Goal: Transaction & Acquisition: Purchase product/service

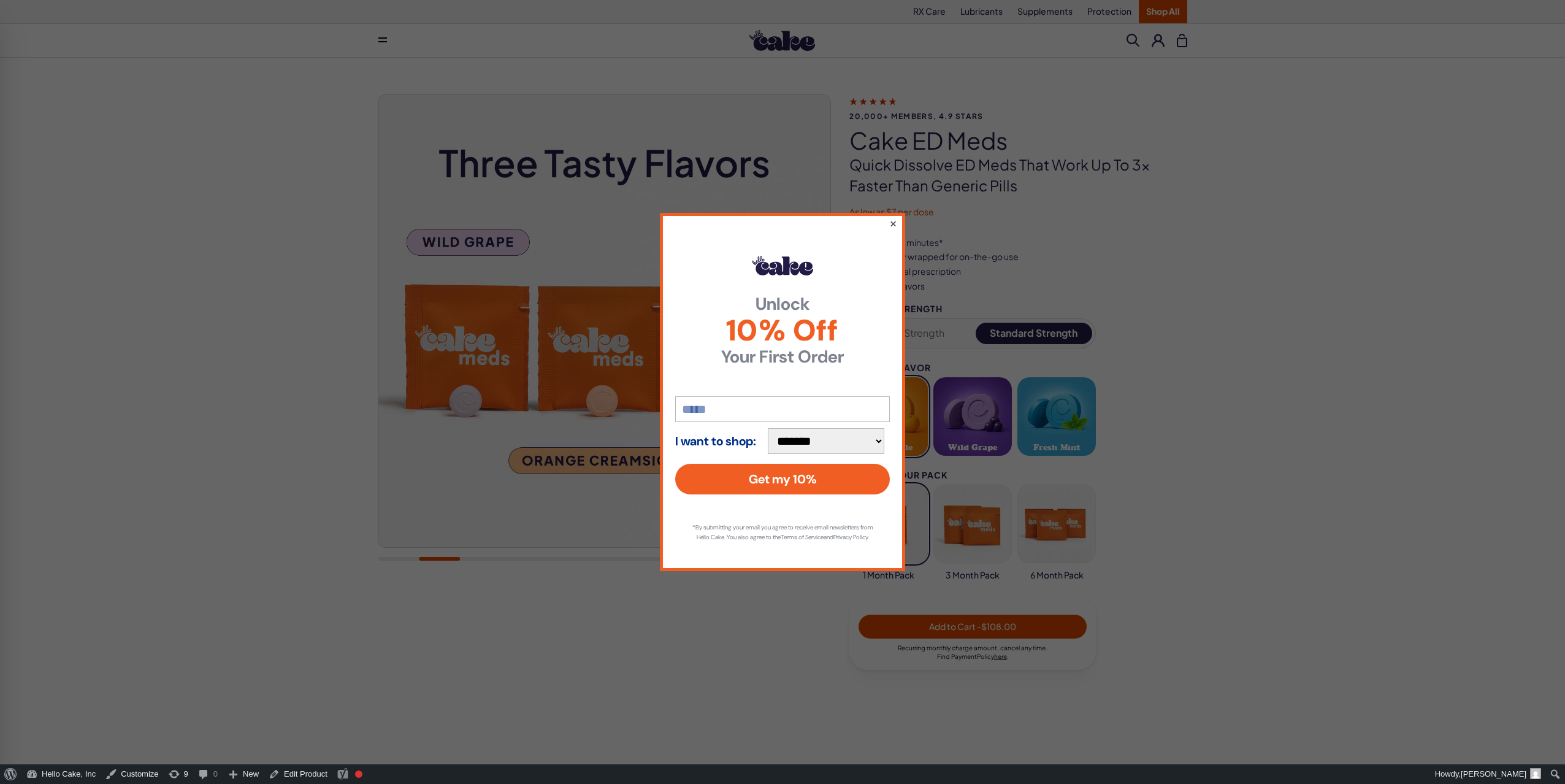
click at [891, 217] on button "×" at bounding box center [894, 223] width 8 height 14
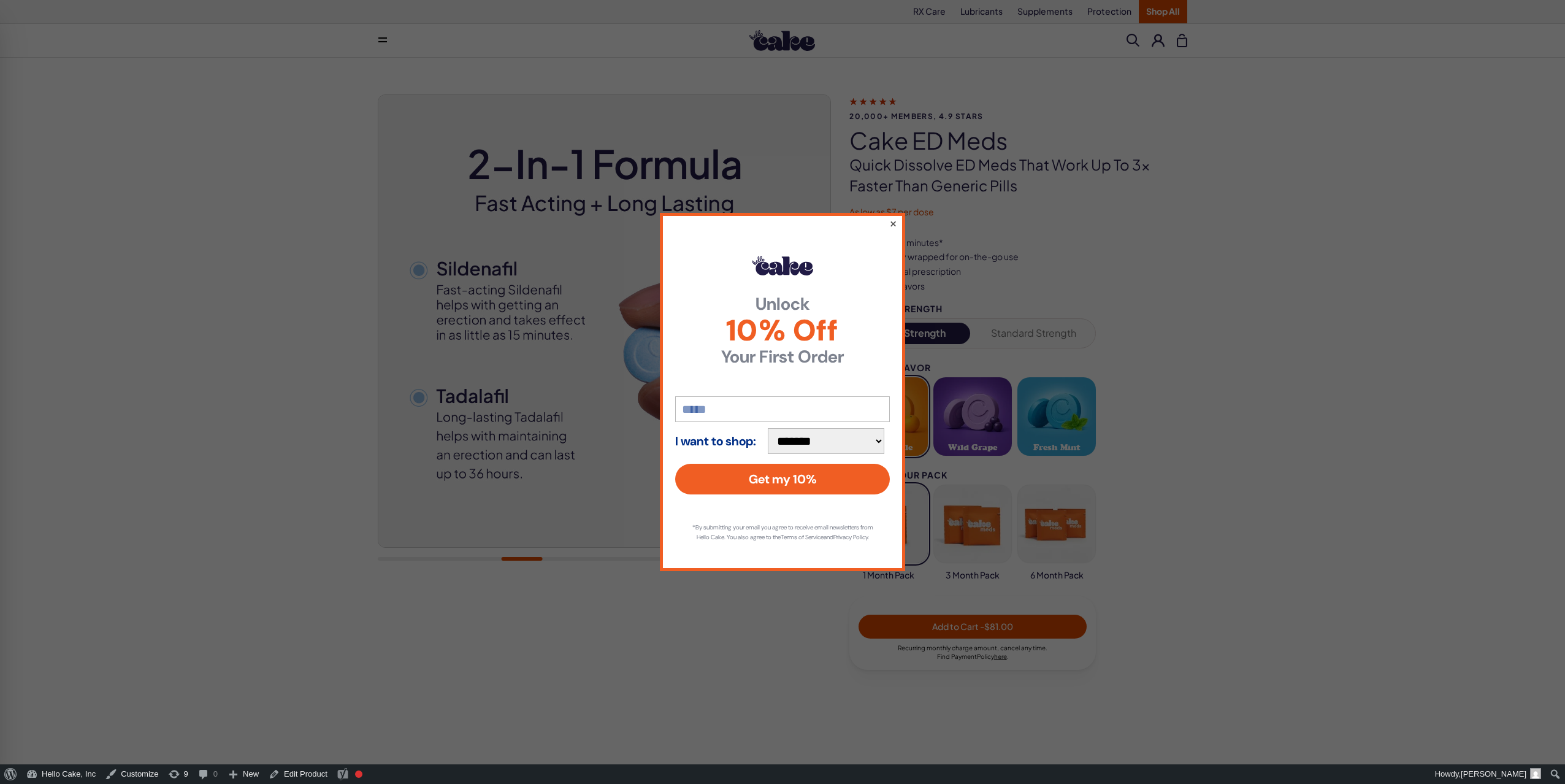
click at [893, 217] on button "×" at bounding box center [894, 223] width 8 height 14
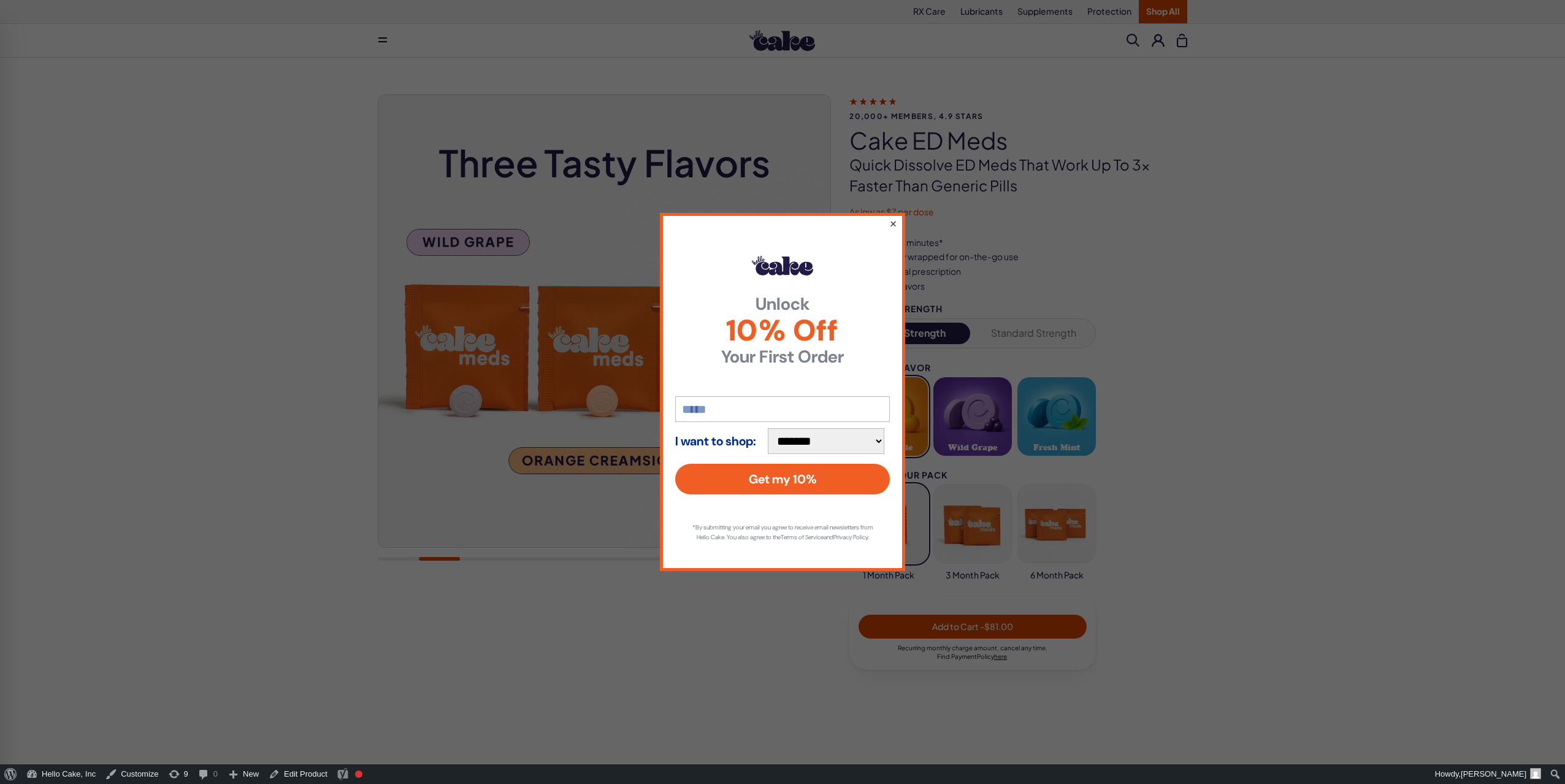
click at [890, 220] on button "×" at bounding box center [894, 223] width 8 height 14
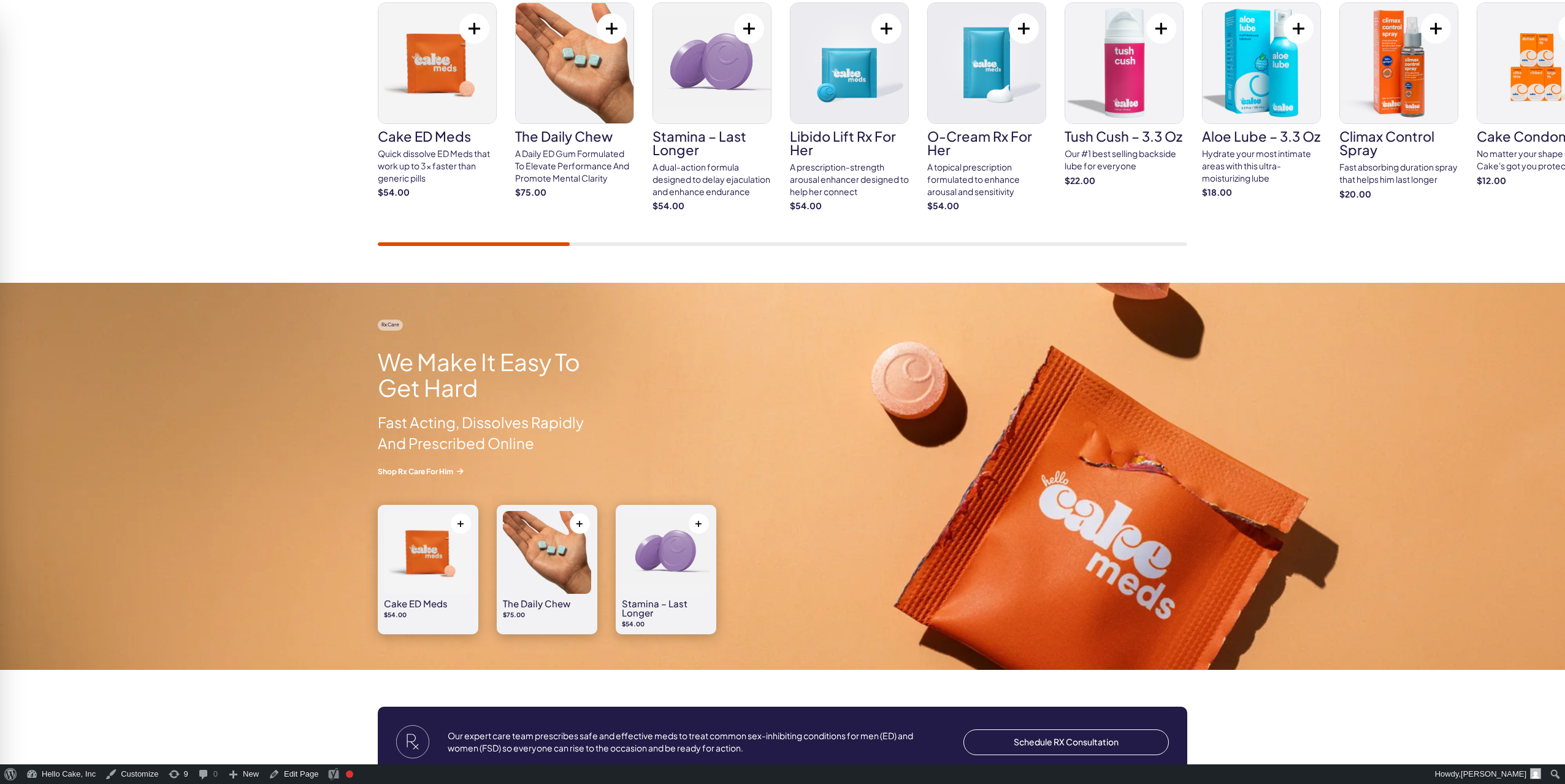
scroll to position [563, 0]
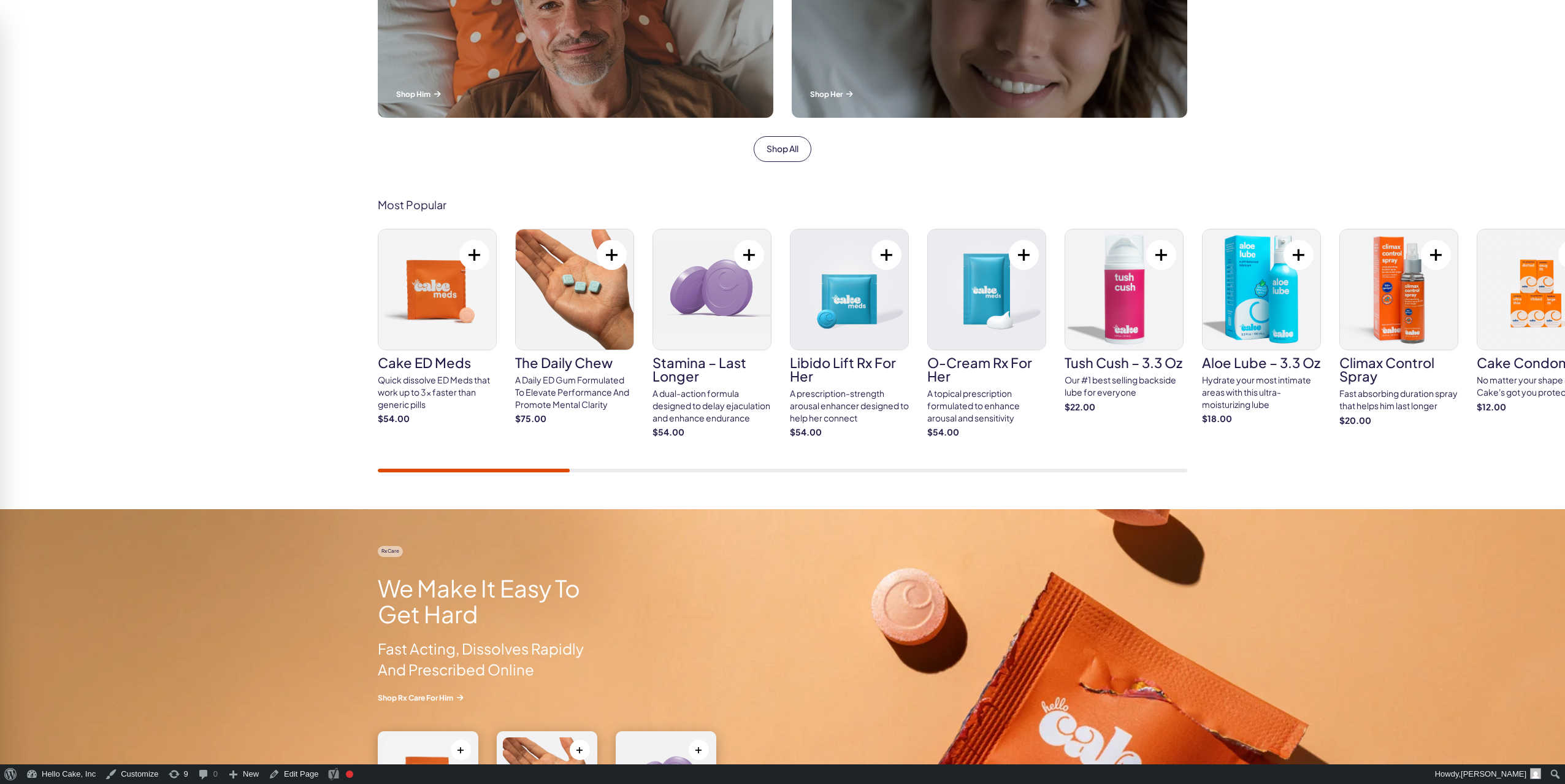
click at [447, 365] on h3 "Cake ED Meds" at bounding box center [437, 362] width 119 height 14
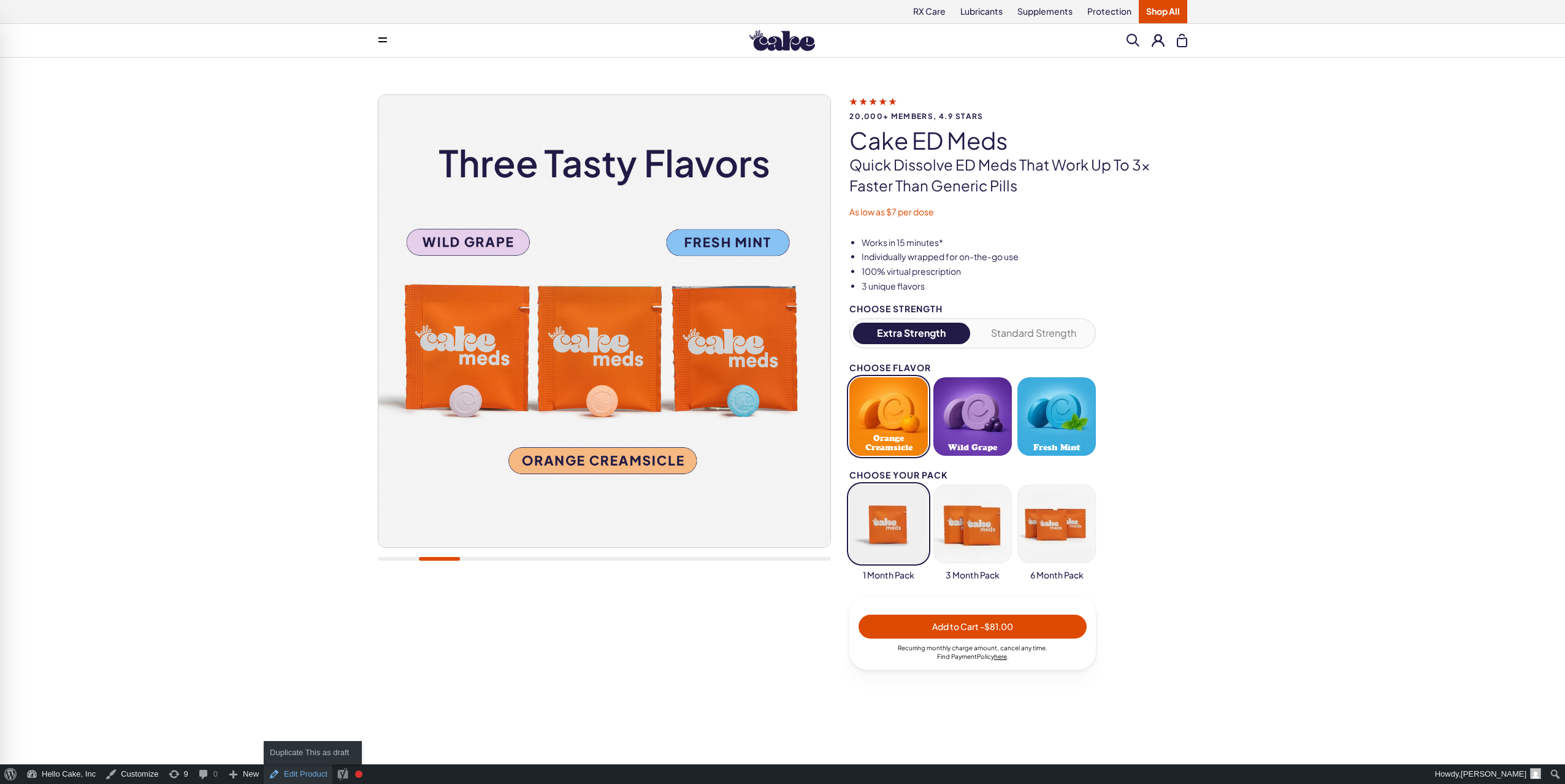
click at [309, 773] on link "Edit Product" at bounding box center [298, 774] width 68 height 19
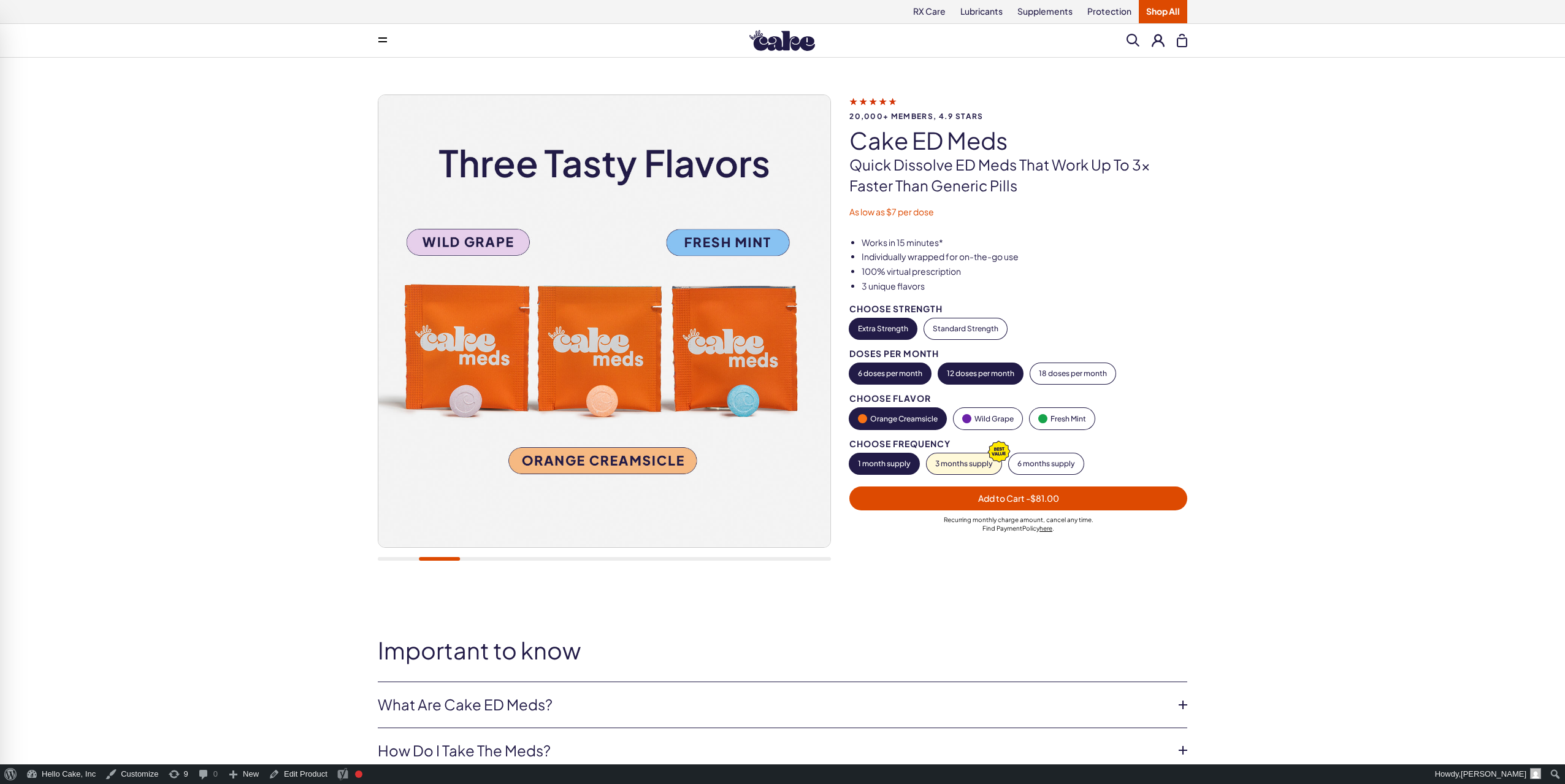
click at [964, 368] on button "12 doses per month" at bounding box center [981, 373] width 85 height 21
click at [993, 501] on span "Add to Cart - $162.00" at bounding box center [1018, 498] width 85 height 11
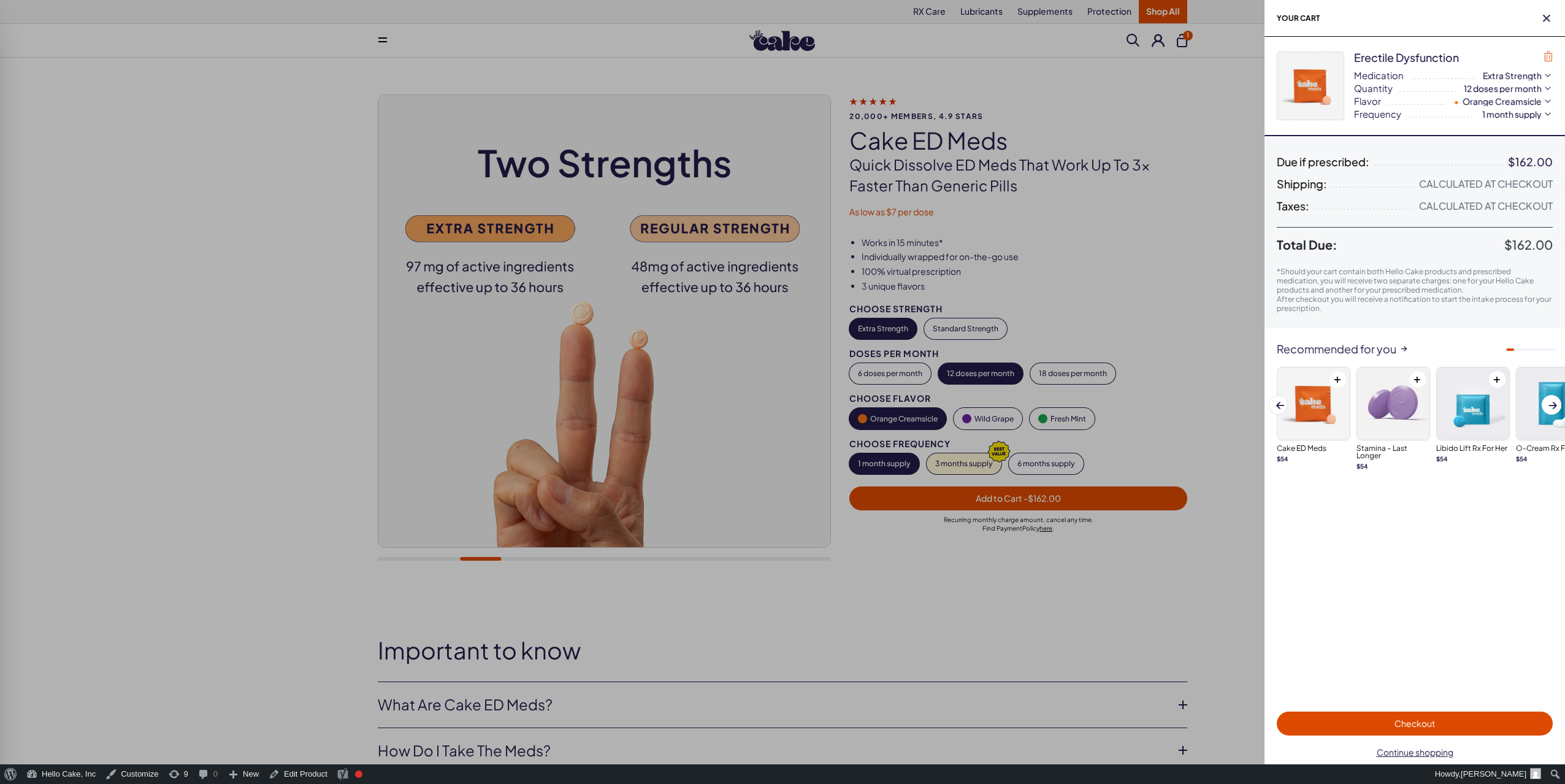
click at [1551, 54] on icon "button" at bounding box center [1548, 56] width 9 height 10
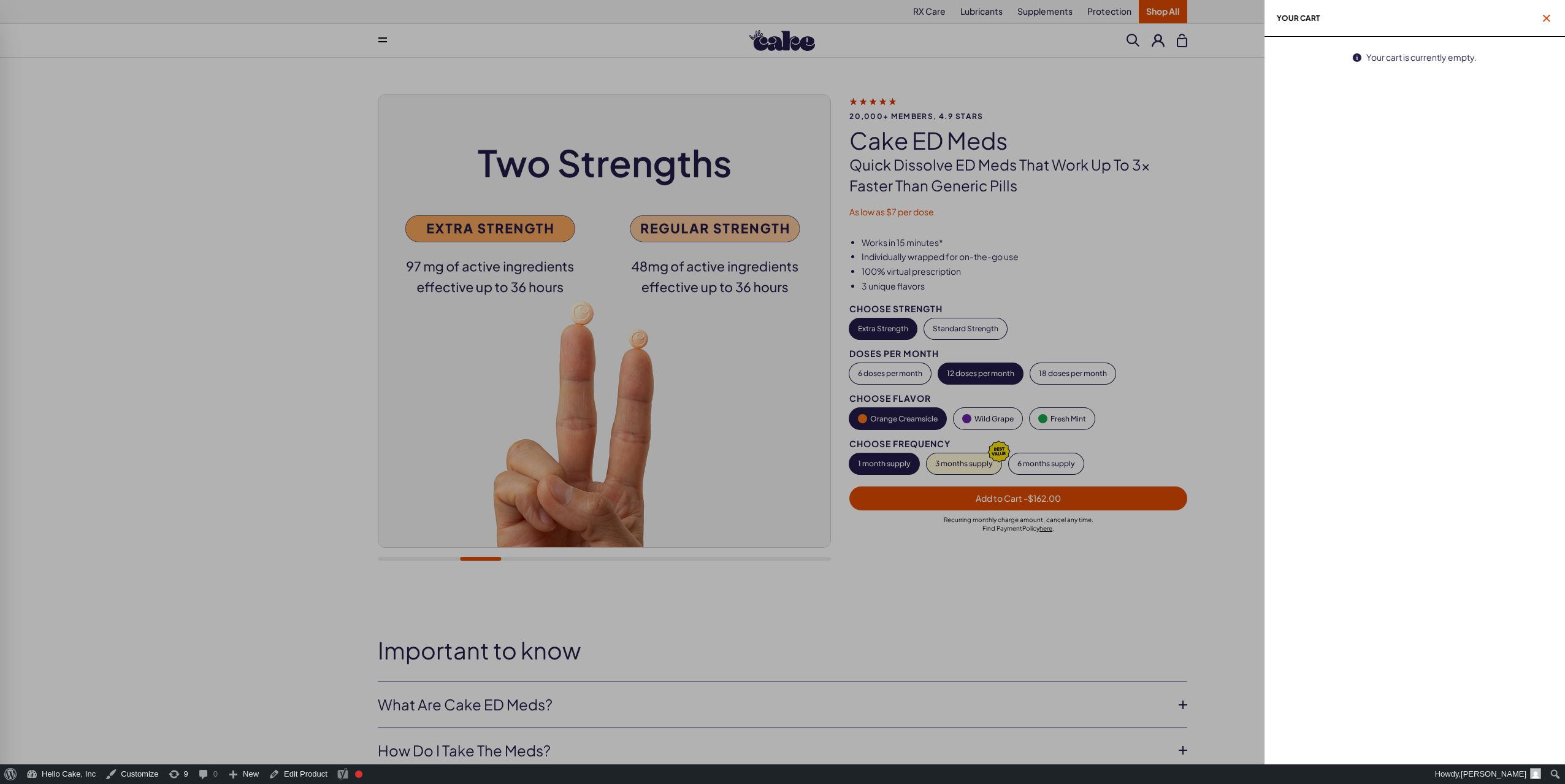
click at [1551, 19] on span "button" at bounding box center [1546, 18] width 12 height 12
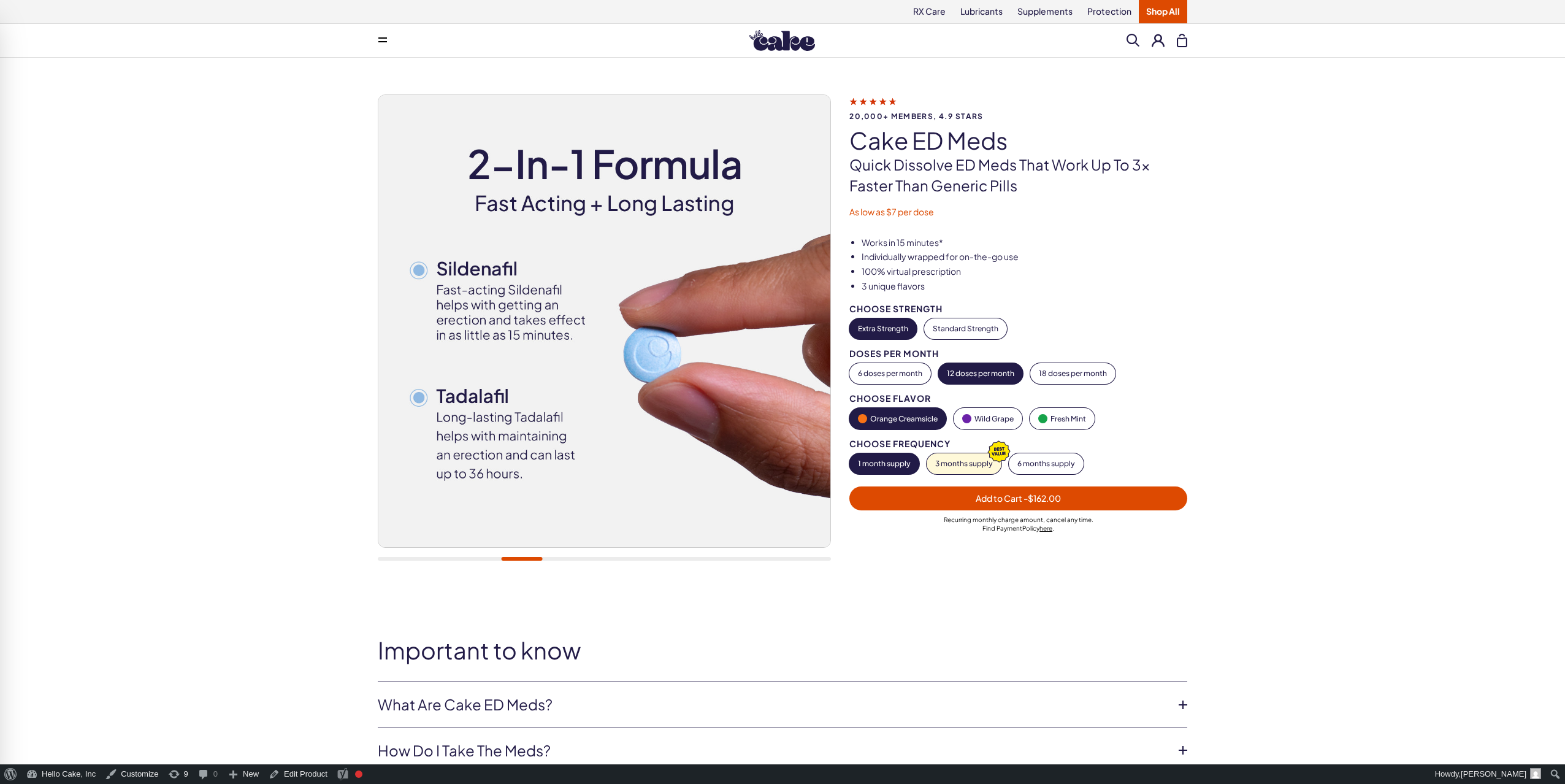
click at [1271, 247] on div "20,000+ members, 4.9 stars Cake ED Meds Quick dissolve ED Meds that work up to …" at bounding box center [782, 353] width 1565 height 589
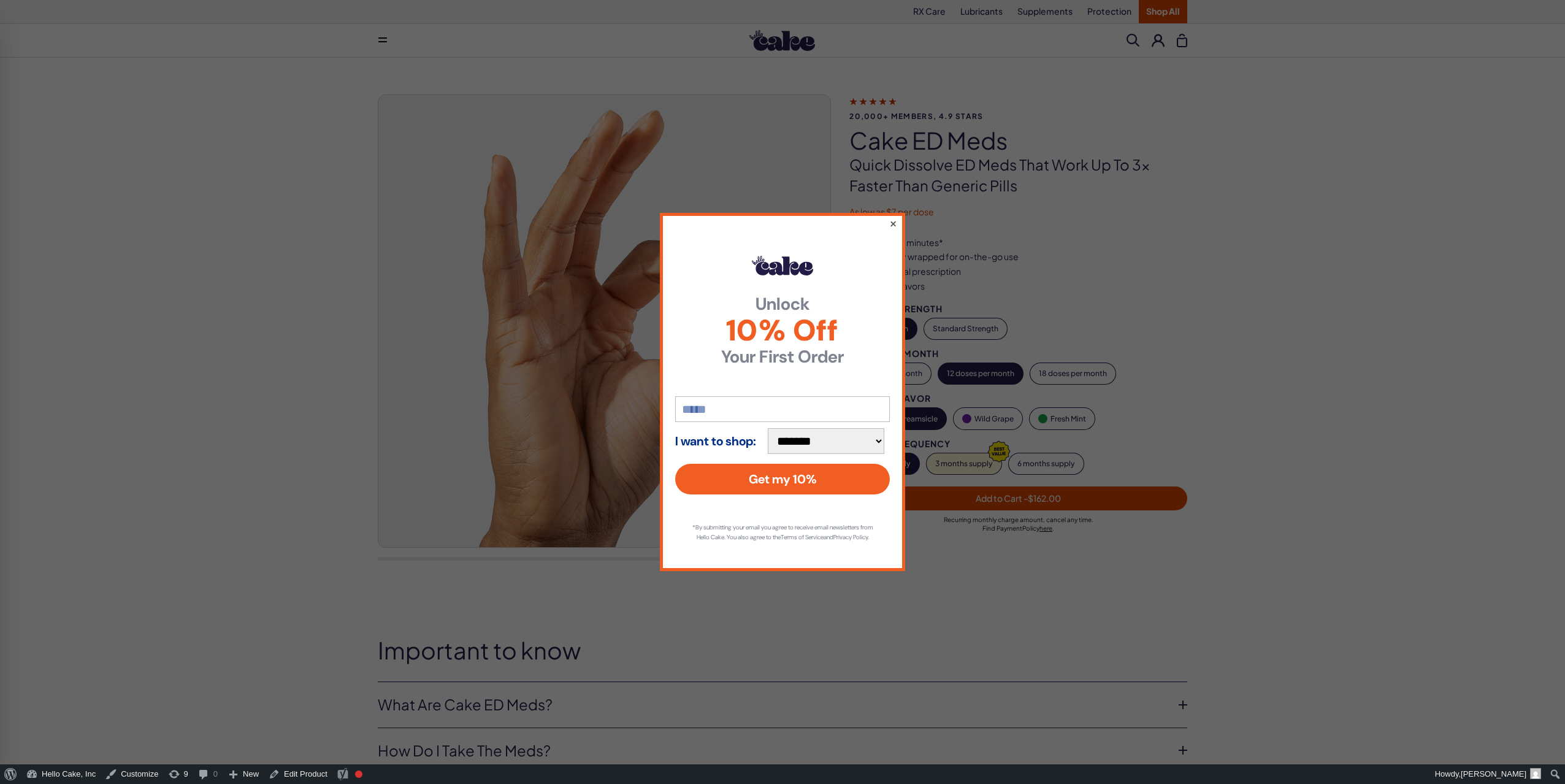
click at [894, 219] on button "×" at bounding box center [894, 223] width 8 height 14
